Goal: Go to known website: Access a specific website the user already knows

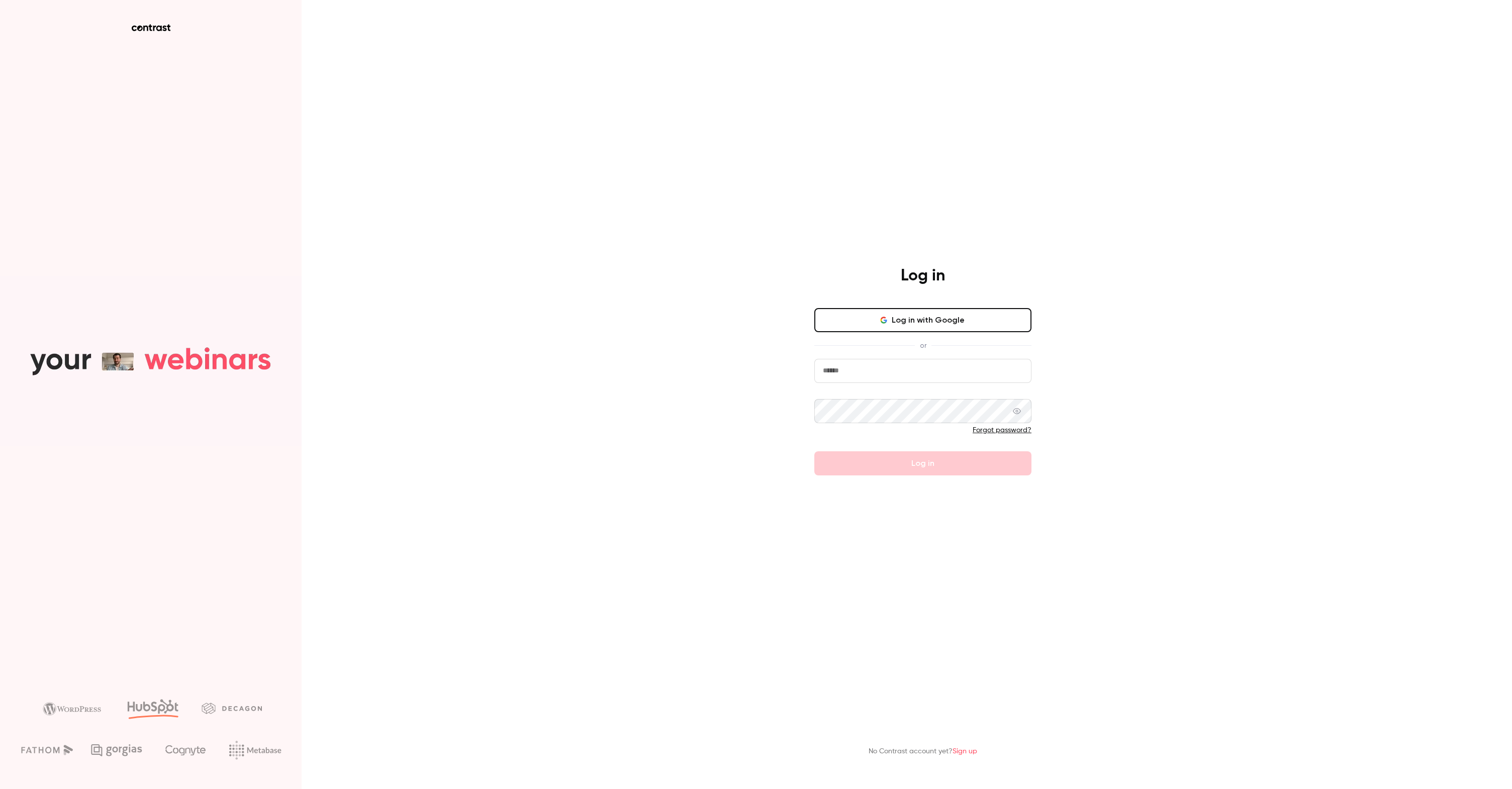
click at [902, 307] on div "Log in Log in with Google or Forgot password? Log in" at bounding box center [923, 370] width 261 height 209
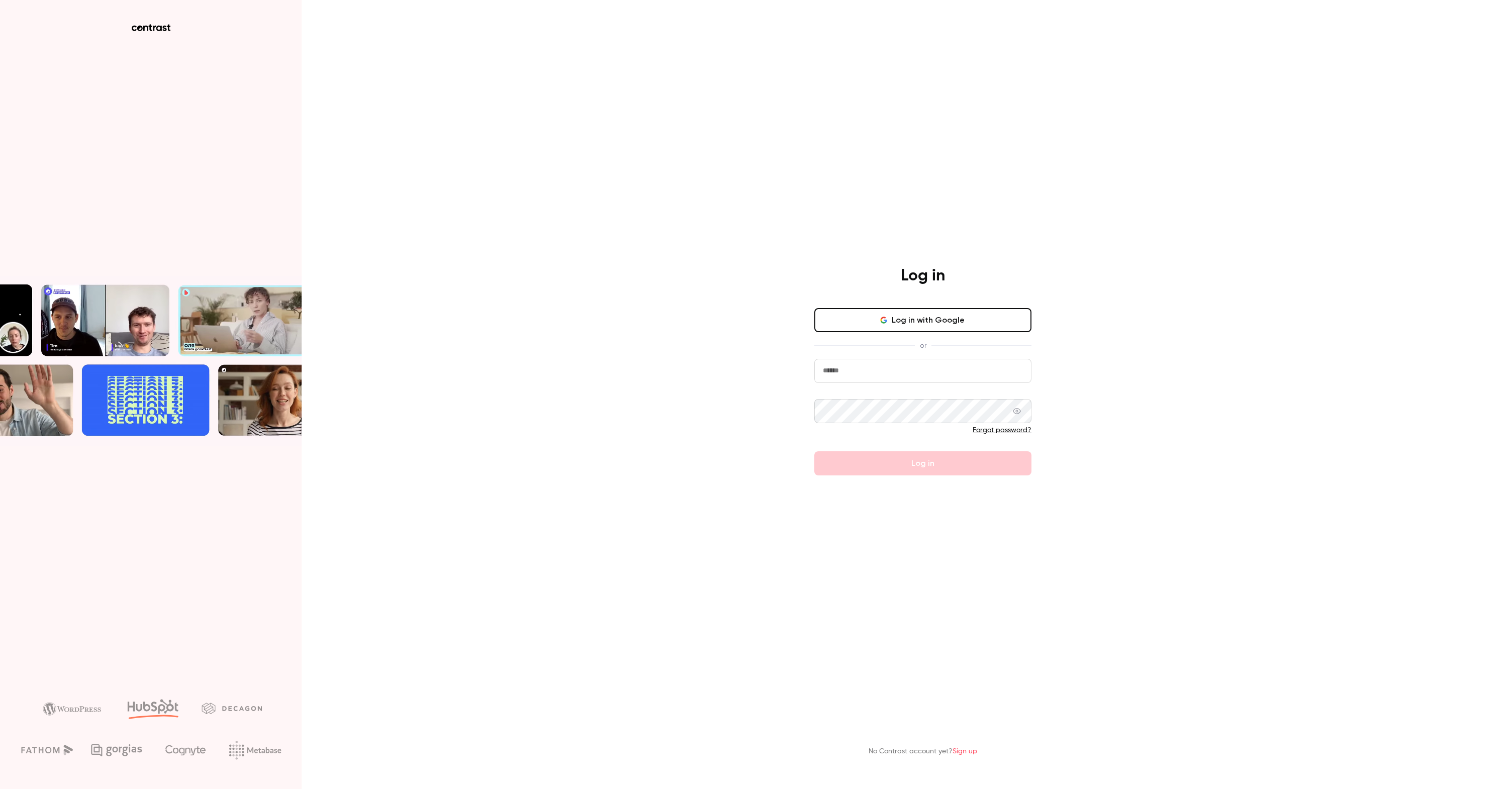
click at [912, 314] on button "Log in with Google" at bounding box center [923, 320] width 217 height 24
